Goal: Contribute content: Contribute content

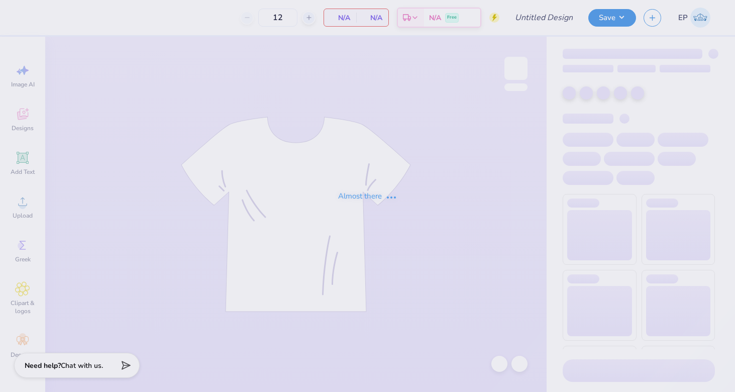
type input "APHI GM"
type input "100"
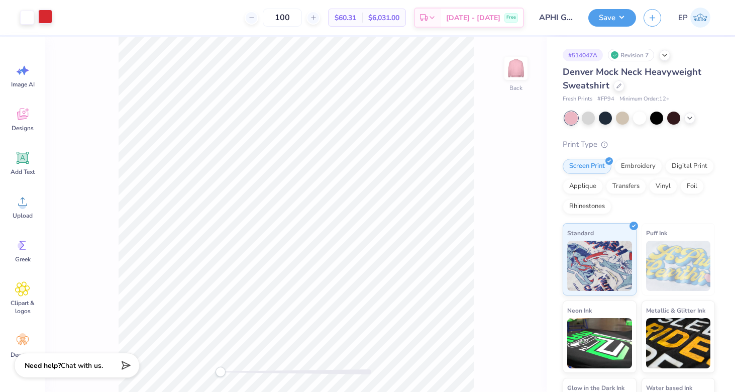
click at [43, 18] on div at bounding box center [45, 17] width 14 height 14
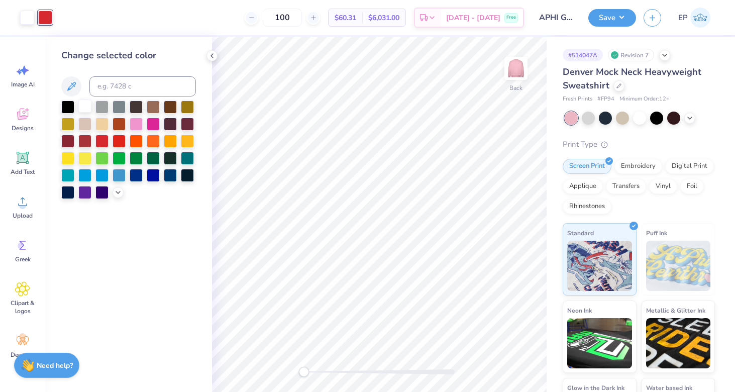
click at [88, 109] on div at bounding box center [84, 105] width 13 height 13
click at [693, 117] on icon at bounding box center [689, 117] width 8 height 8
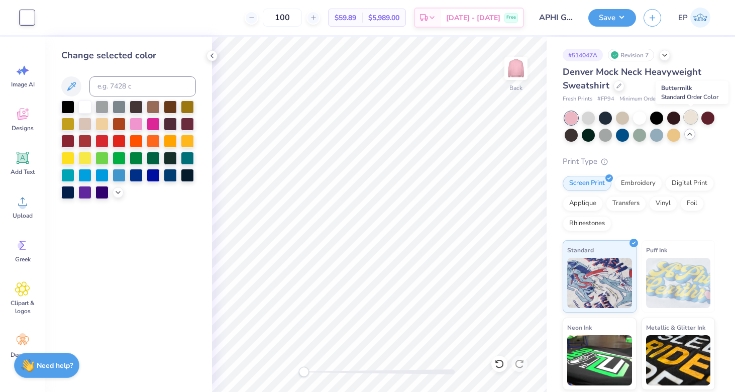
click at [693, 117] on div at bounding box center [690, 116] width 13 height 13
click at [655, 135] on div at bounding box center [656, 134] width 13 height 13
click at [636, 137] on div at bounding box center [639, 134] width 13 height 13
click at [702, 119] on div at bounding box center [707, 116] width 13 height 13
click at [588, 133] on div at bounding box center [588, 134] width 13 height 13
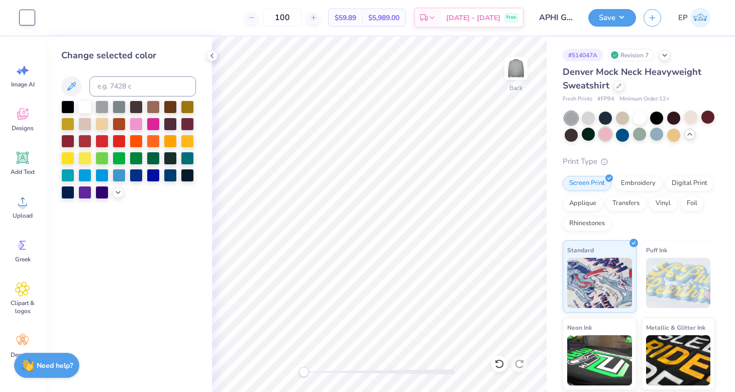
click at [606, 138] on div at bounding box center [605, 134] width 13 height 13
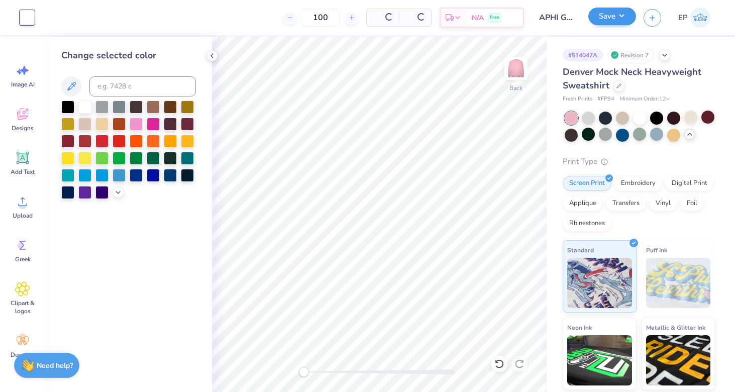
click at [619, 19] on button "Save" at bounding box center [612, 17] width 48 height 18
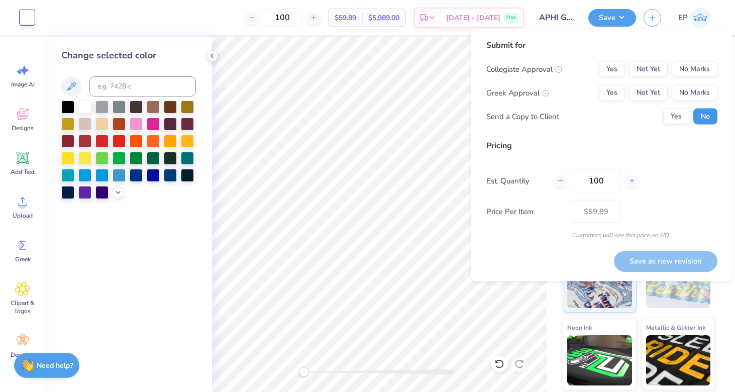
click at [706, 117] on button "No" at bounding box center [705, 116] width 24 height 16
click at [614, 93] on button "Yes" at bounding box center [612, 93] width 26 height 16
click at [700, 71] on button "No Marks" at bounding box center [694, 69] width 46 height 16
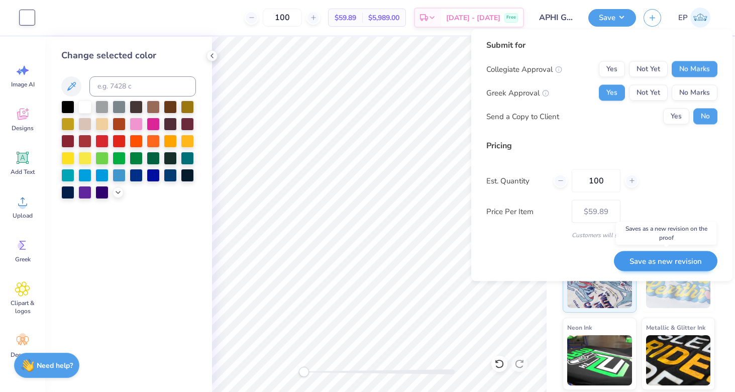
click at [665, 262] on button "Save as new revision" at bounding box center [665, 261] width 103 height 21
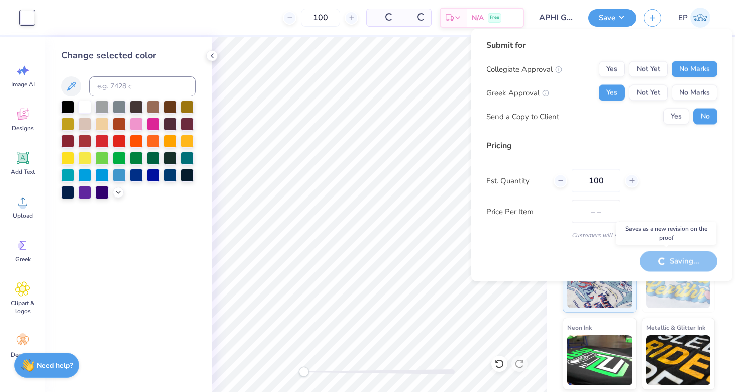
type input "$59.89"
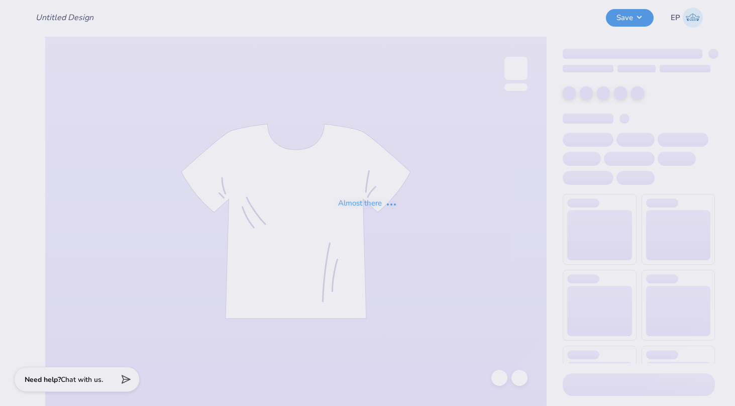
type input "APHI GM"
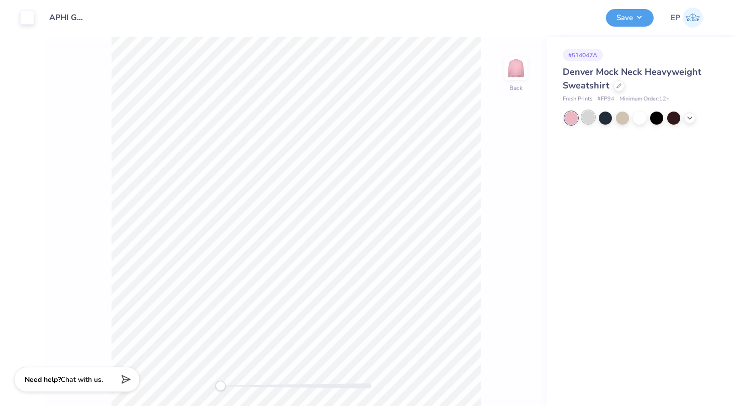
click at [588, 121] on div at bounding box center [588, 116] width 13 height 13
click at [632, 19] on button "Save" at bounding box center [630, 17] width 48 height 18
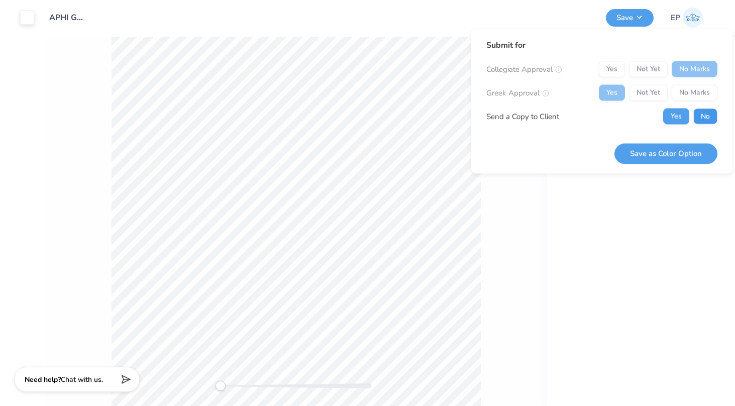
click at [702, 114] on button "No" at bounding box center [705, 116] width 24 height 16
click at [657, 157] on button "Save as Color Option" at bounding box center [665, 153] width 103 height 21
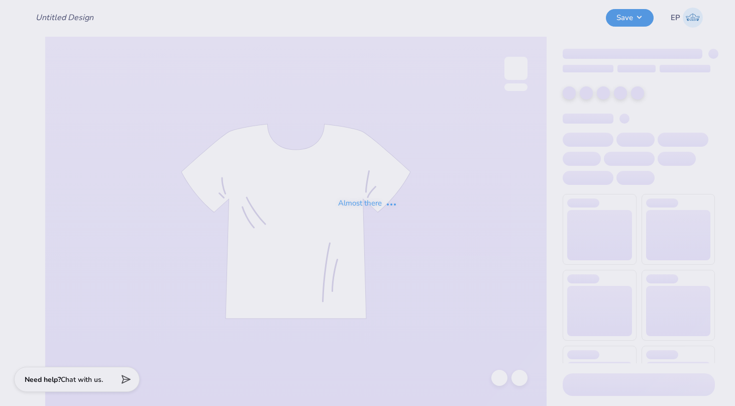
type input "APHI GM"
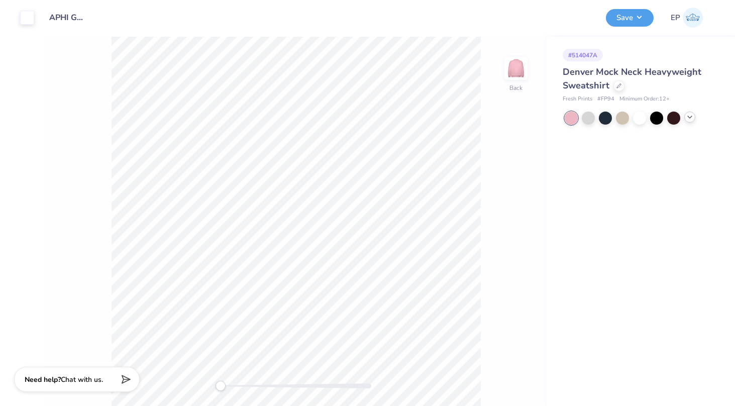
click at [688, 116] on icon at bounding box center [689, 117] width 8 height 8
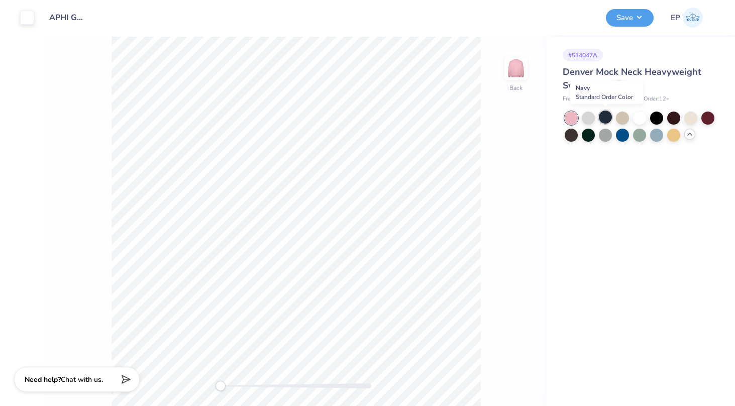
click at [606, 116] on div at bounding box center [605, 116] width 13 height 13
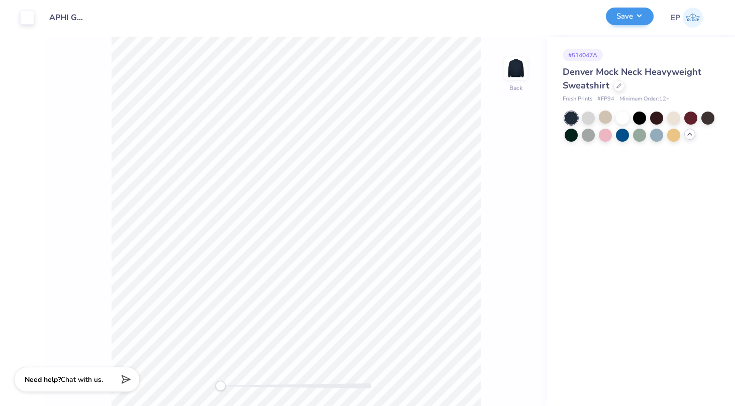
click at [635, 24] on button "Save" at bounding box center [630, 17] width 48 height 18
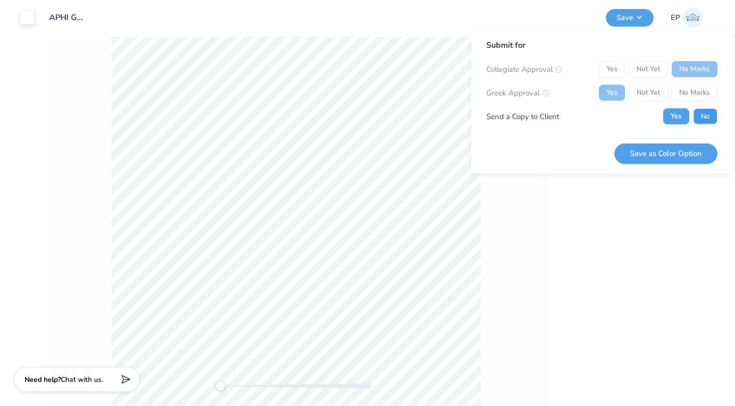
click at [708, 123] on button "No" at bounding box center [705, 116] width 24 height 16
click at [651, 149] on button "Save as Color Option" at bounding box center [665, 153] width 103 height 21
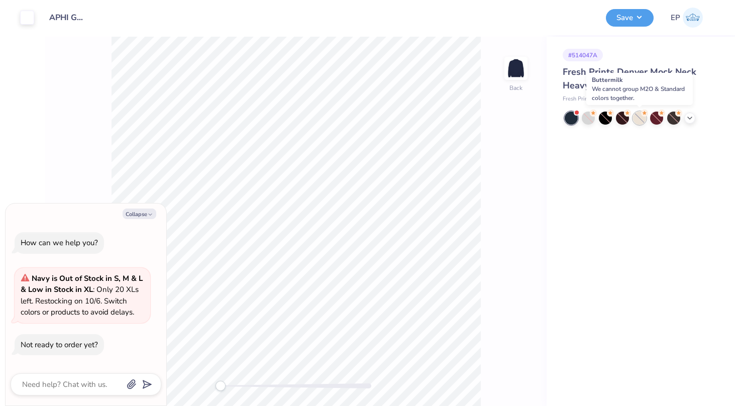
click at [639, 120] on div at bounding box center [639, 117] width 13 height 13
click at [641, 121] on div at bounding box center [639, 117] width 13 height 13
click at [688, 118] on icon at bounding box center [689, 117] width 8 height 8
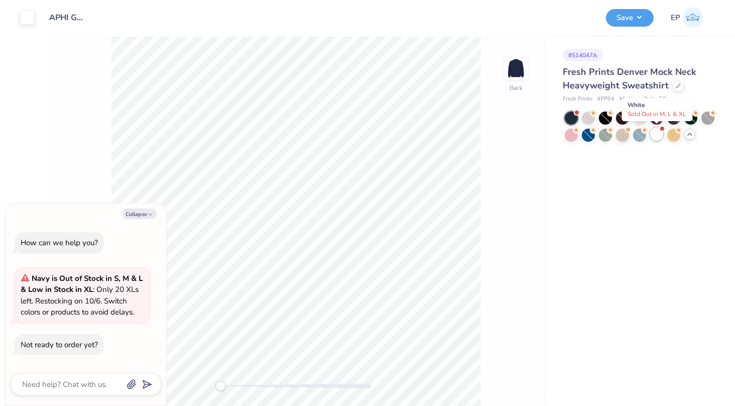
click at [653, 134] on div at bounding box center [656, 134] width 13 height 13
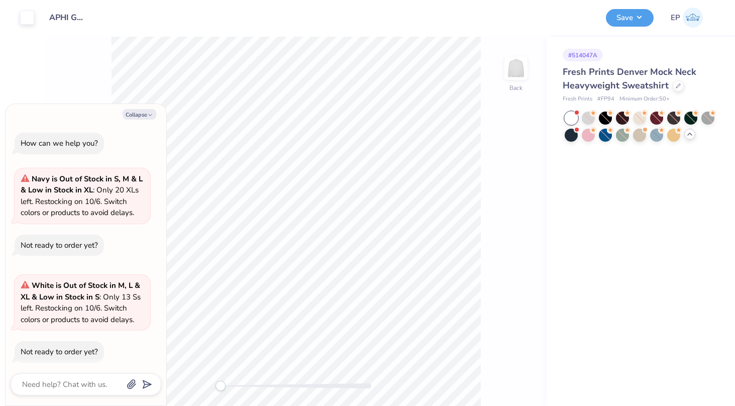
scroll to position [5, 0]
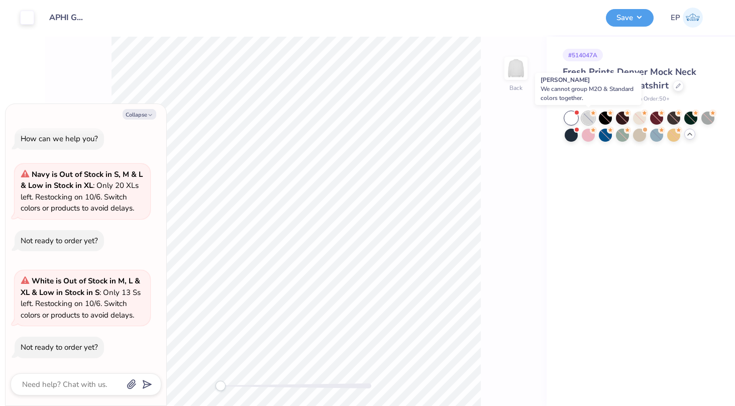
click at [587, 116] on div at bounding box center [588, 117] width 13 height 13
click at [644, 116] on div at bounding box center [639, 117] width 13 height 13
type textarea "x"
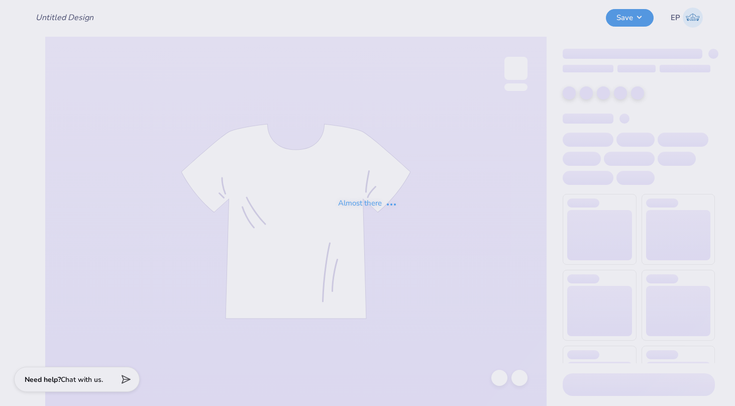
type input "APHI GM"
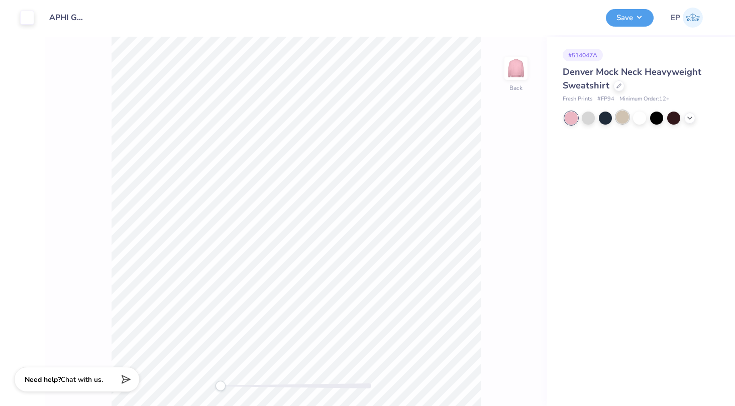
click at [622, 119] on div at bounding box center [622, 116] width 13 height 13
click at [592, 114] on div at bounding box center [588, 116] width 13 height 13
click at [674, 117] on div at bounding box center [673, 116] width 13 height 13
click at [630, 17] on button "Save" at bounding box center [630, 17] width 48 height 18
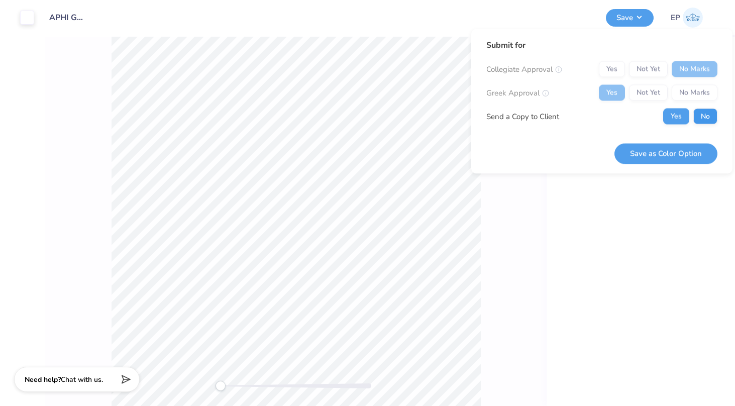
click at [710, 114] on button "No" at bounding box center [705, 116] width 24 height 16
click at [633, 156] on button "Save as Color Option" at bounding box center [665, 153] width 103 height 21
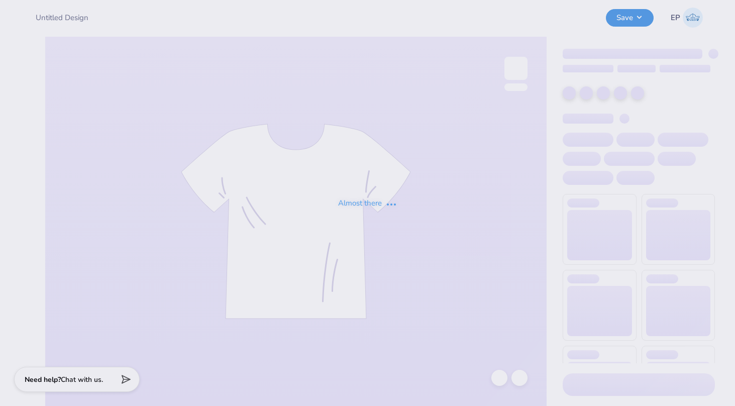
type input "APHI GM"
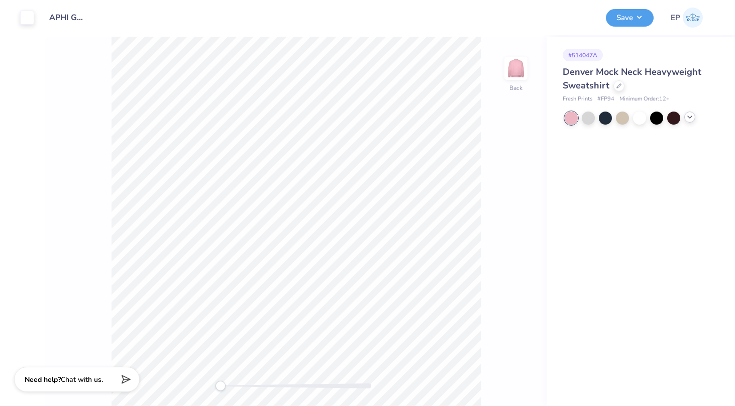
click at [691, 122] on div at bounding box center [639, 117] width 150 height 13
click at [691, 120] on icon at bounding box center [689, 117] width 8 height 8
click at [691, 120] on div at bounding box center [690, 117] width 13 height 13
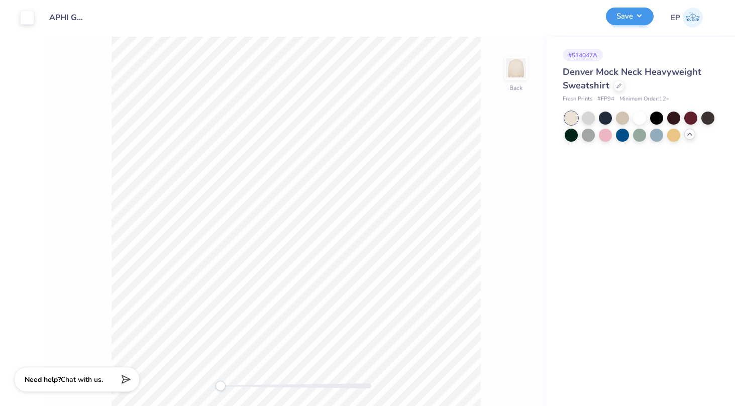
click at [627, 21] on button "Save" at bounding box center [630, 17] width 48 height 18
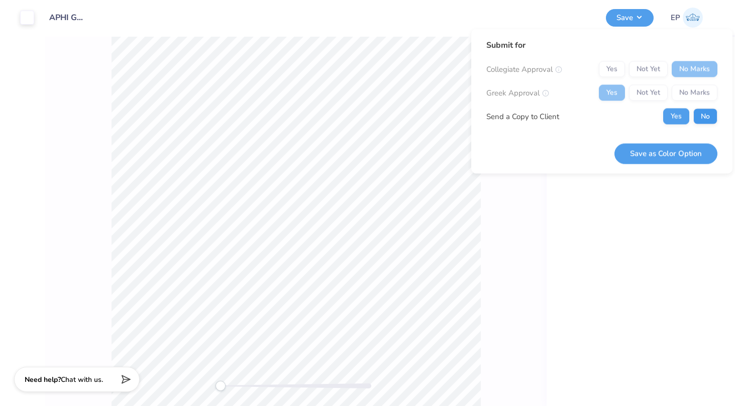
click at [714, 115] on button "No" at bounding box center [705, 116] width 24 height 16
click at [660, 153] on button "Save as Color Option" at bounding box center [665, 153] width 103 height 21
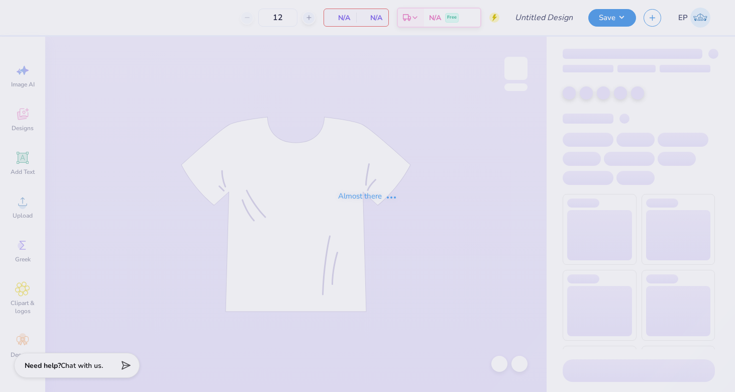
type input "APHI GM"
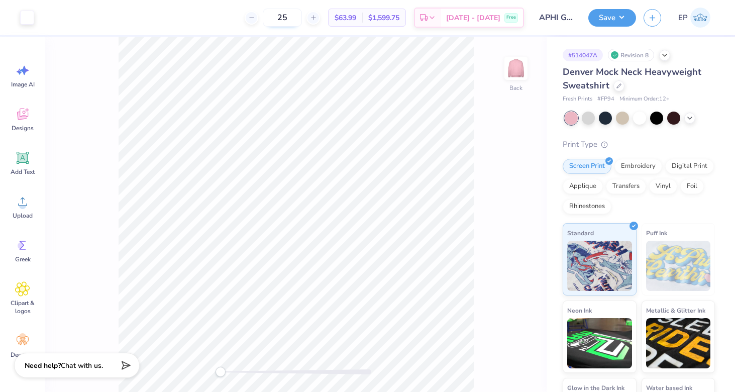
drag, startPoint x: 312, startPoint y: 15, endPoint x: 287, endPoint y: 16, distance: 25.2
click at [287, 16] on input "25" at bounding box center [282, 18] width 39 height 18
drag, startPoint x: 313, startPoint y: 17, endPoint x: 279, endPoint y: 15, distance: 33.7
click at [279, 15] on div "100" at bounding box center [282, 18] width 75 height 18
drag, startPoint x: 313, startPoint y: 17, endPoint x: 294, endPoint y: 16, distance: 19.1
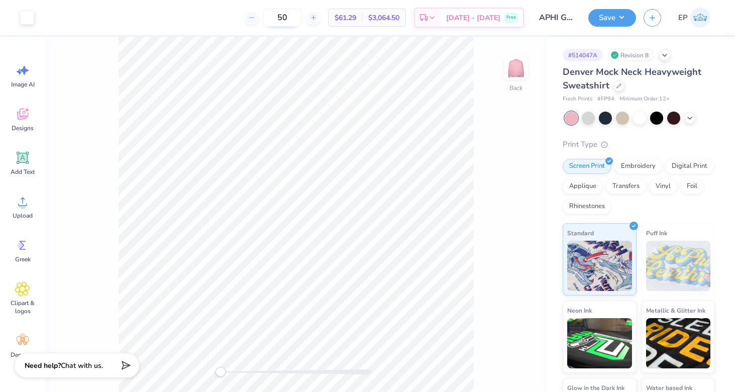
click at [294, 16] on input "50" at bounding box center [282, 18] width 39 height 18
click at [302, 18] on input "150" at bounding box center [282, 18] width 39 height 18
type input "100"
click at [696, 15] on img at bounding box center [700, 18] width 20 height 20
